Goal: Find specific page/section

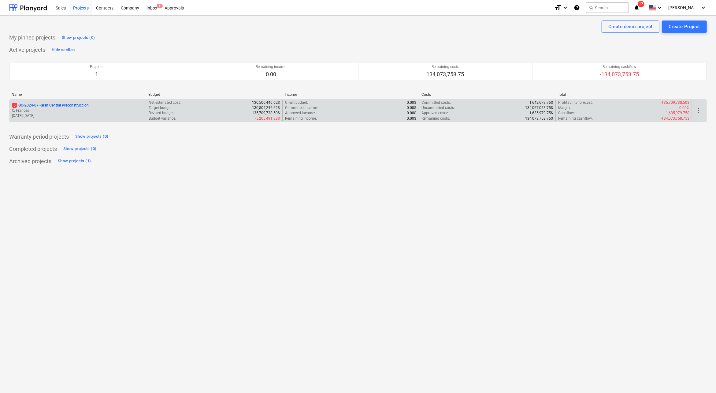
click at [59, 105] on p "5 GC-2024-07 - Gran Central Preconstruccion" at bounding box center [50, 105] width 77 height 5
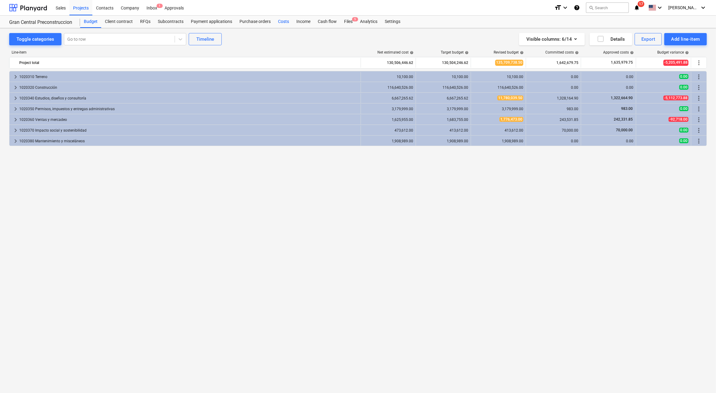
click at [284, 18] on div "Costs" at bounding box center [283, 22] width 18 height 12
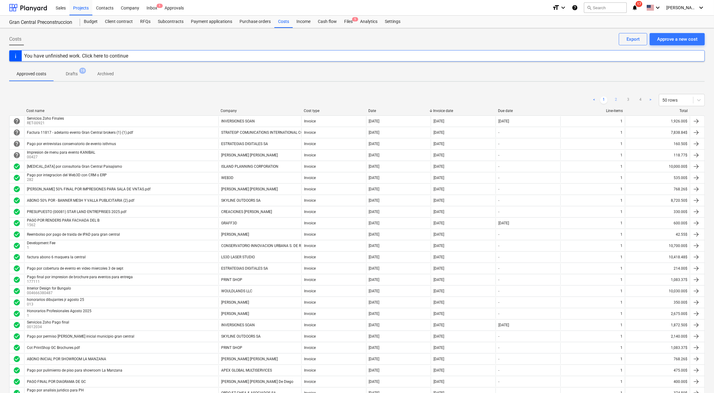
click at [617, 100] on link "2" at bounding box center [616, 99] width 7 height 7
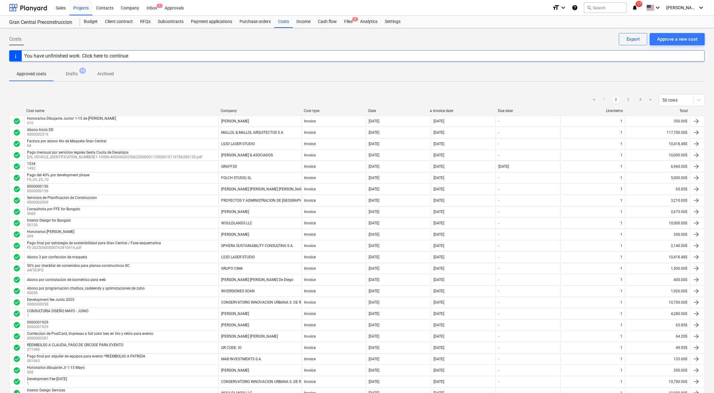
click at [603, 99] on link "1" at bounding box center [603, 99] width 7 height 7
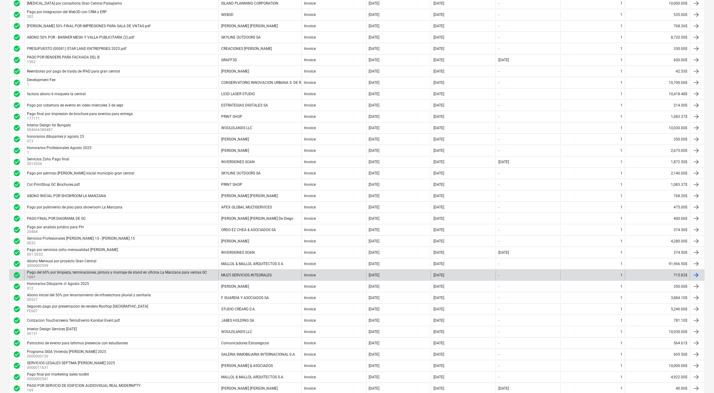
scroll to position [319, 0]
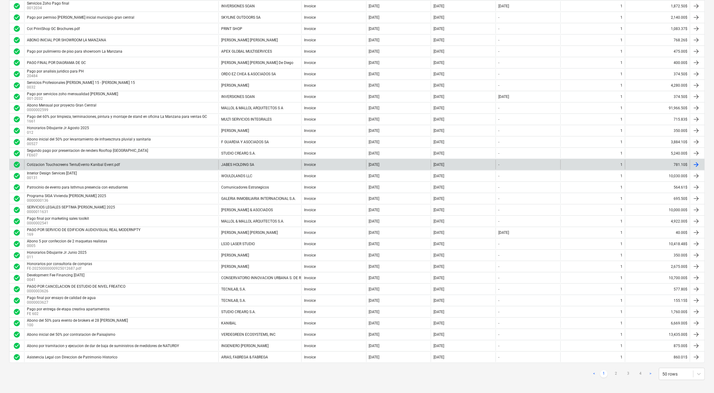
click at [184, 164] on div "Cotizacion Touchscreens TentuEvento Kanibal Event.pdf" at bounding box center [121, 165] width 194 height 10
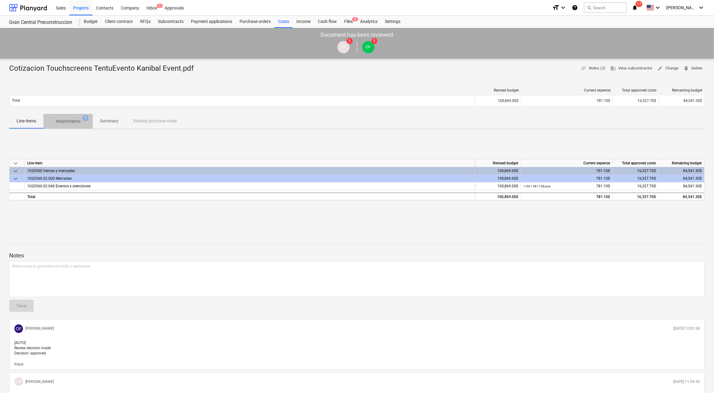
click at [69, 120] on p "Attachments" at bounding box center [68, 121] width 25 height 6
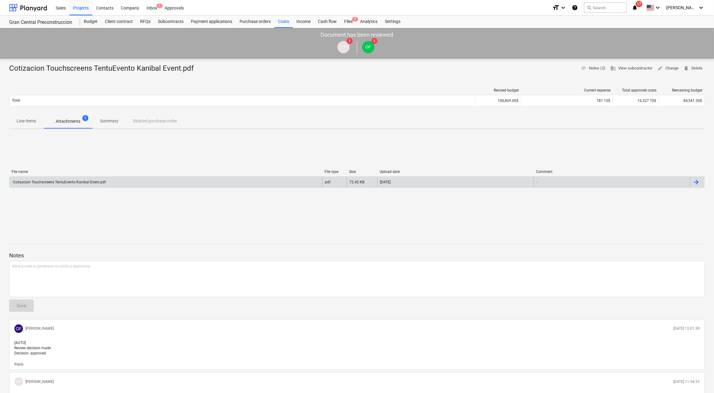
click at [117, 180] on div "Cotizacion Touchscreens TentuEvento Kanibal Event.pdf" at bounding box center [165, 182] width 313 height 10
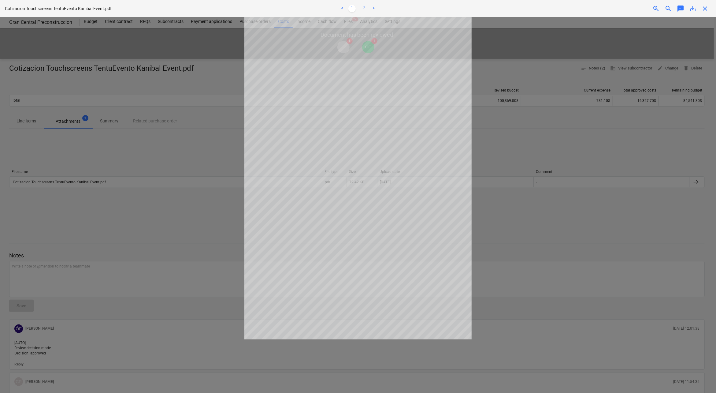
click at [363, 10] on link "2" at bounding box center [364, 8] width 7 height 7
click at [353, 8] on link "1" at bounding box center [352, 8] width 7 height 7
click at [522, 236] on div at bounding box center [358, 205] width 716 height 376
click at [537, 301] on div at bounding box center [358, 205] width 716 height 376
click at [192, 144] on div at bounding box center [358, 205] width 716 height 376
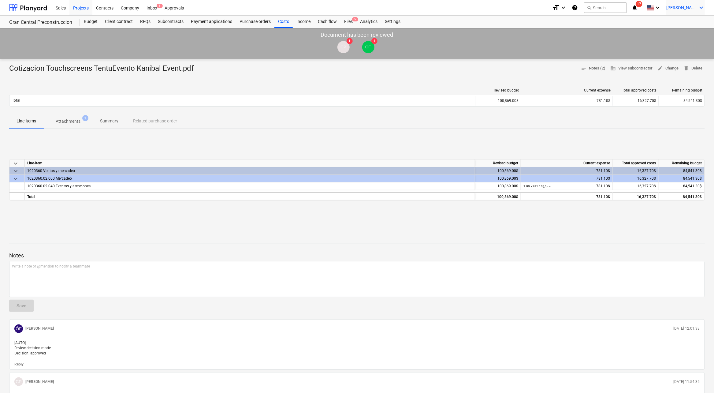
click at [692, 7] on span "[PERSON_NAME]" at bounding box center [681, 7] width 31 height 5
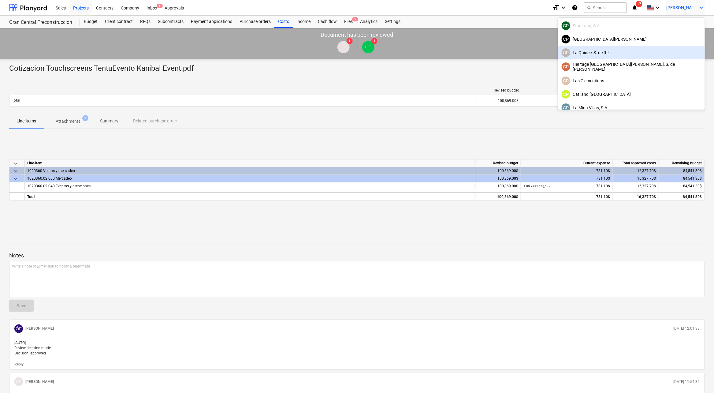
click at [658, 58] on div "[PERSON_NAME], S. de [PERSON_NAME]" at bounding box center [631, 52] width 147 height 13
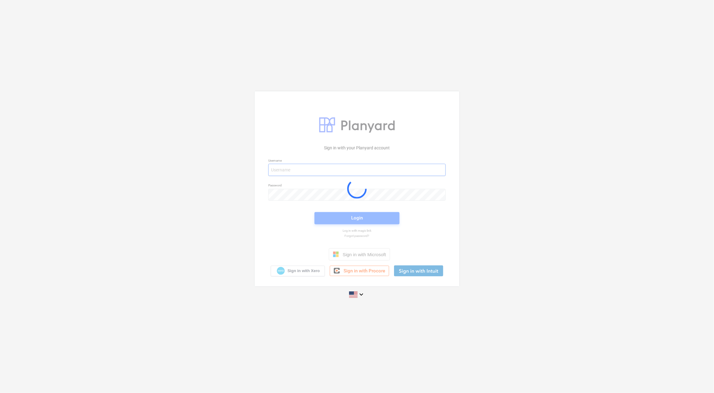
type input "[PERSON_NAME][EMAIL_ADDRESS][DOMAIN_NAME]"
